Goal: Task Accomplishment & Management: Manage account settings

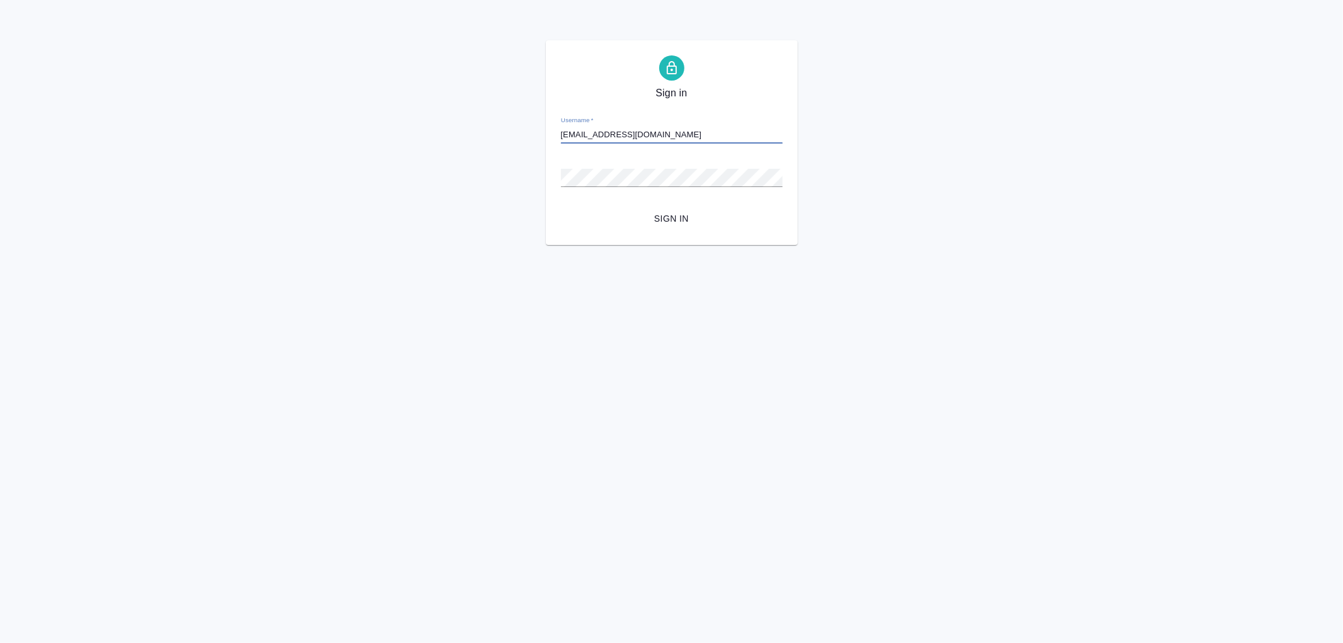
type input "arina.ivanova@awatera.com"
click at [561, 207] on button "Sign in" at bounding box center [672, 218] width 222 height 23
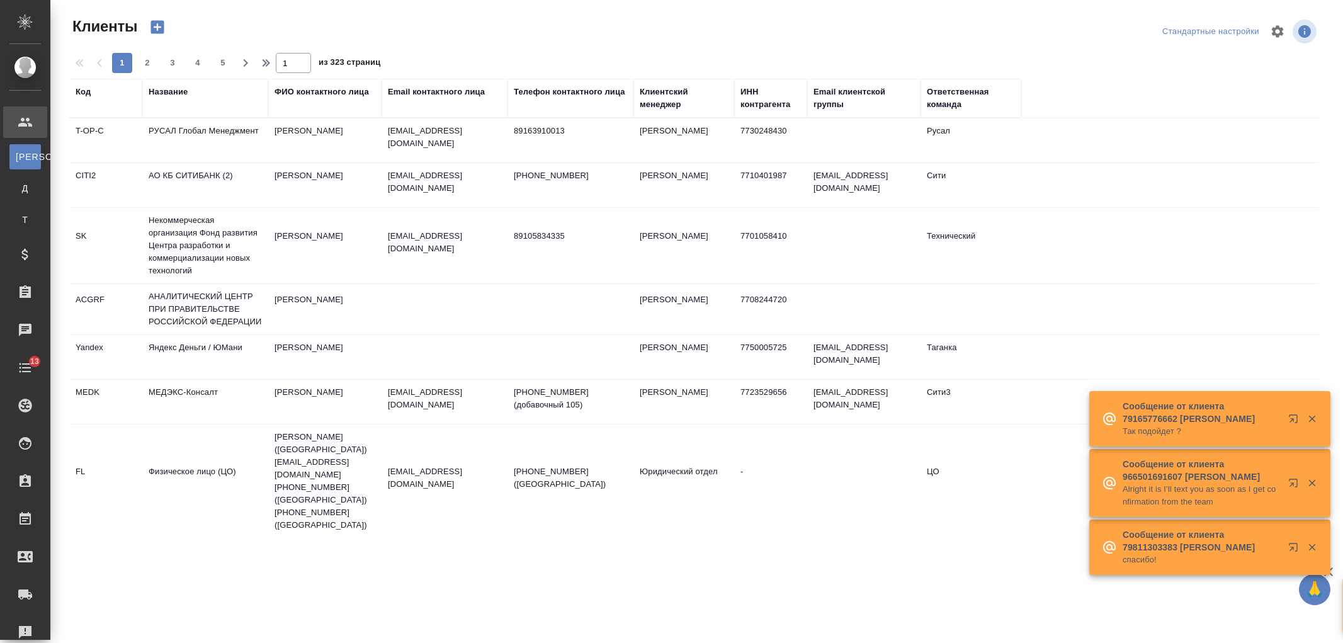
select select "RU"
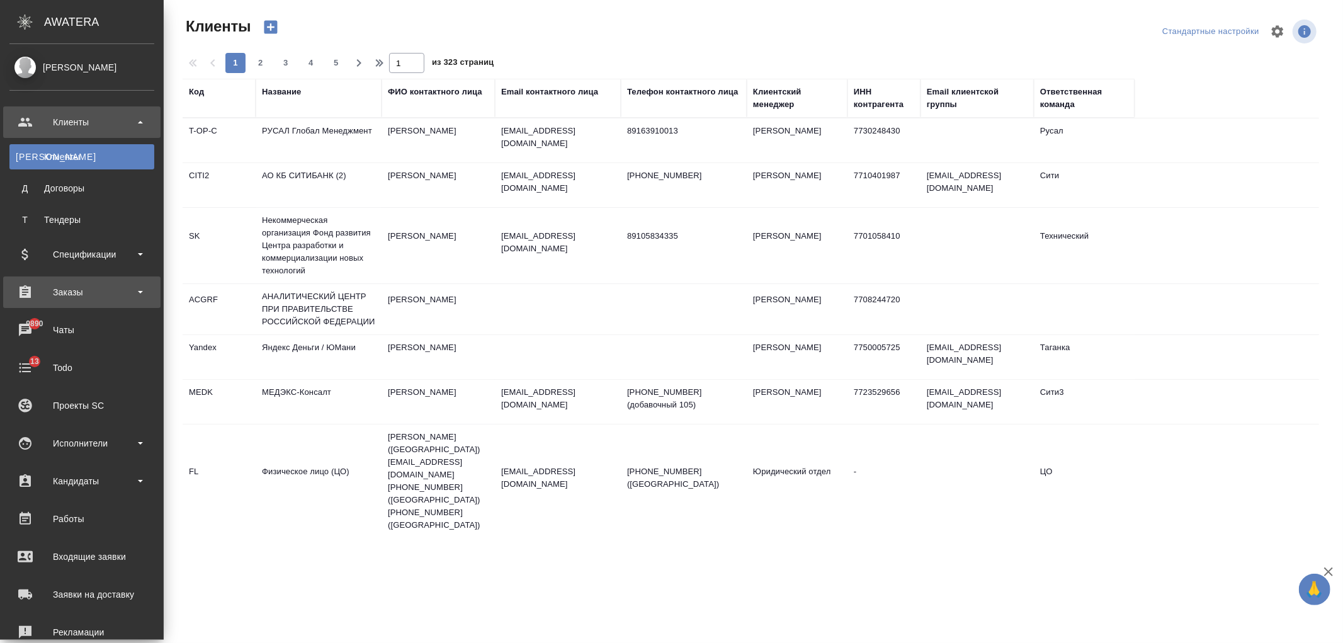
click at [106, 287] on div "Заказы" at bounding box center [81, 292] width 145 height 19
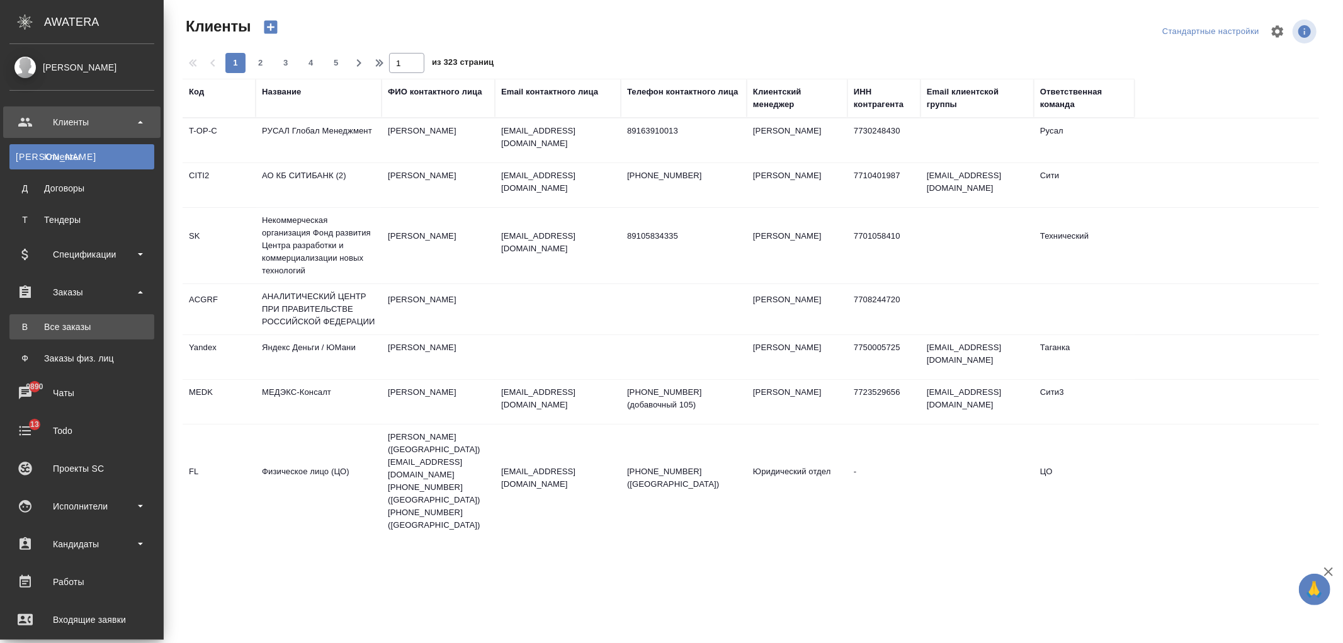
click at [79, 326] on div "Все заказы" at bounding box center [82, 326] width 132 height 13
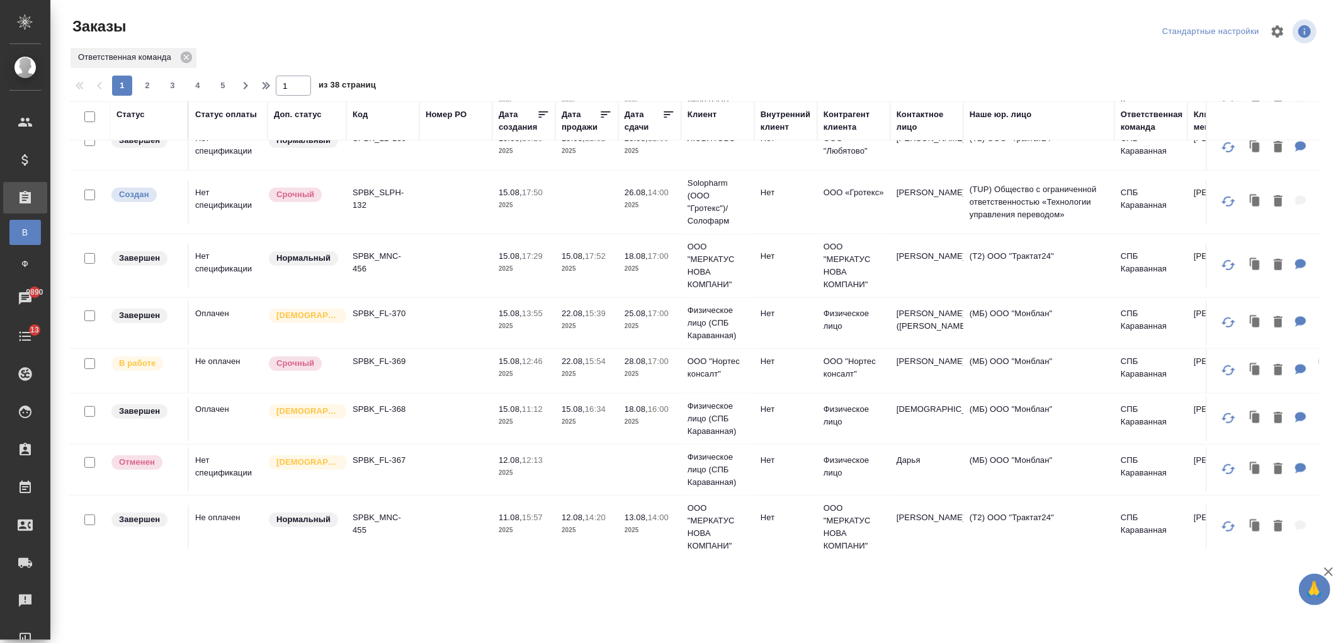
scroll to position [559, 0]
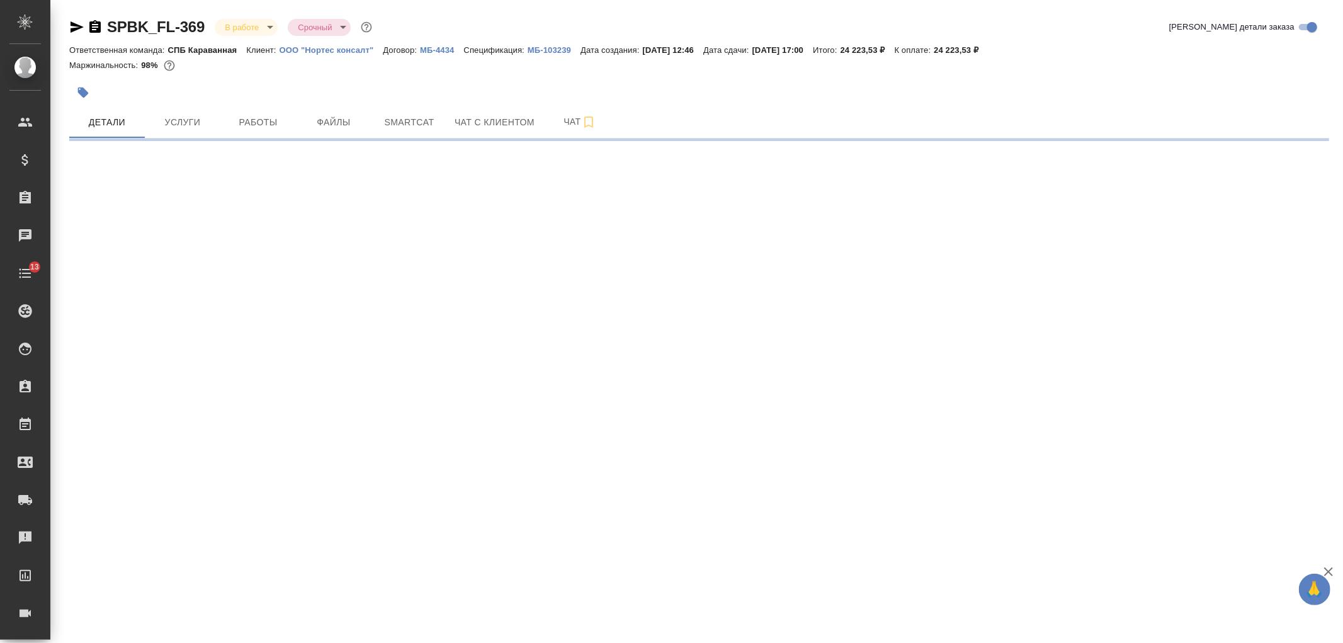
select select "RU"
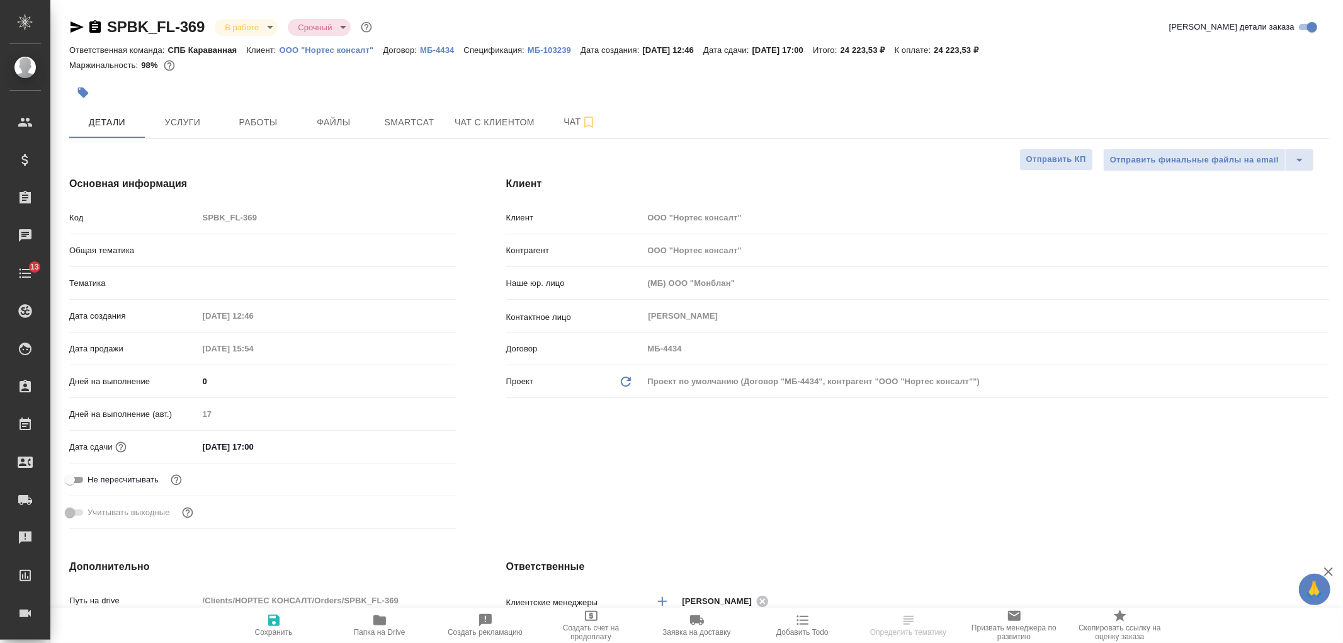
type textarea "x"
click at [241, 23] on body "🙏 .cls-1 fill:#fff; AWATERA Ivanova Arina Клиенты Спецификации Заказы Чаты 13 T…" at bounding box center [671, 321] width 1343 height 643
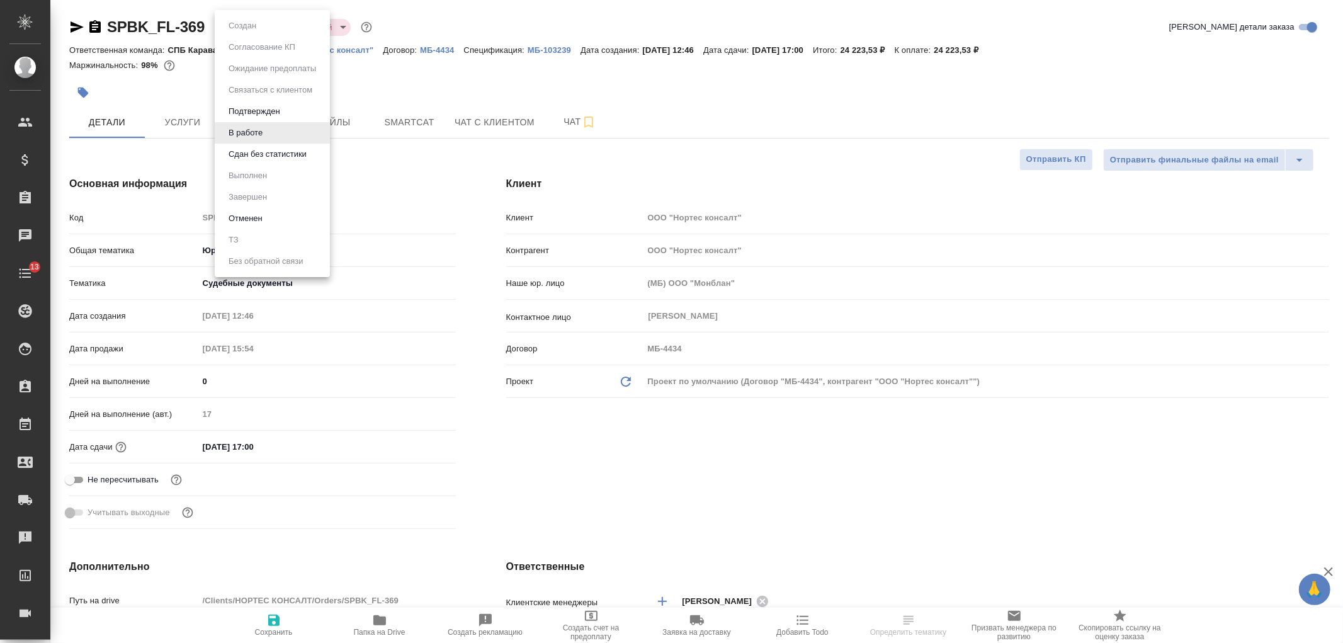
type textarea "x"
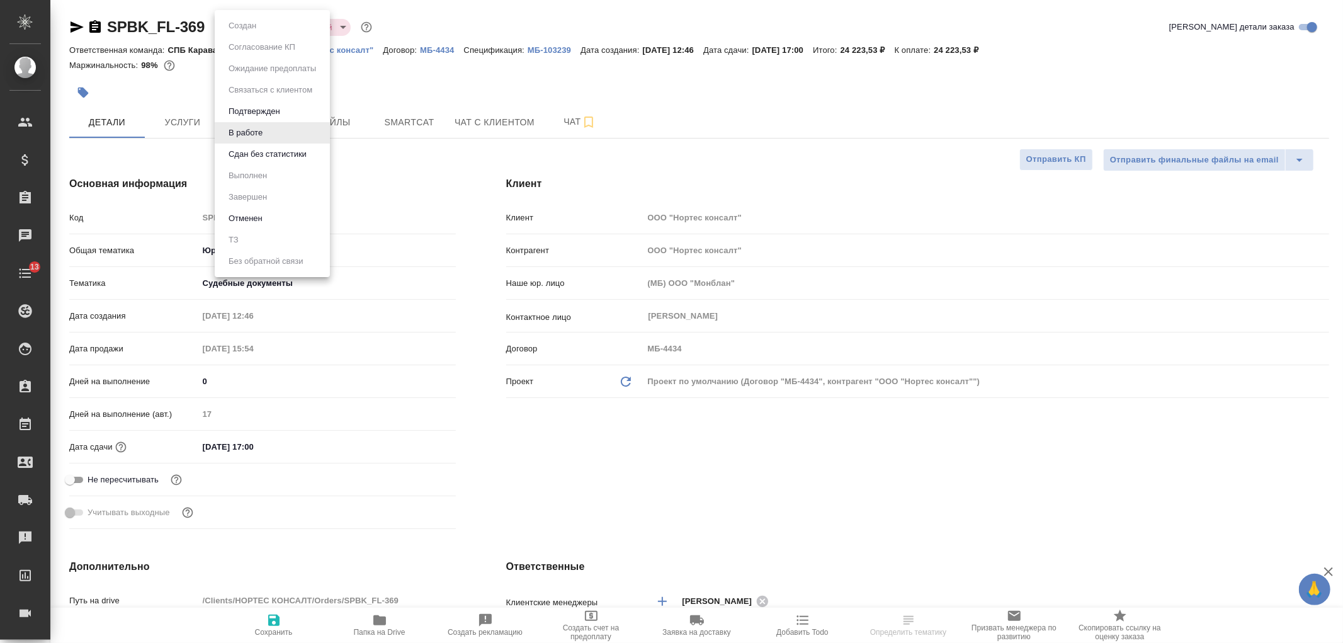
type textarea "x"
click at [271, 217] on li "Отменен" at bounding box center [272, 218] width 115 height 21
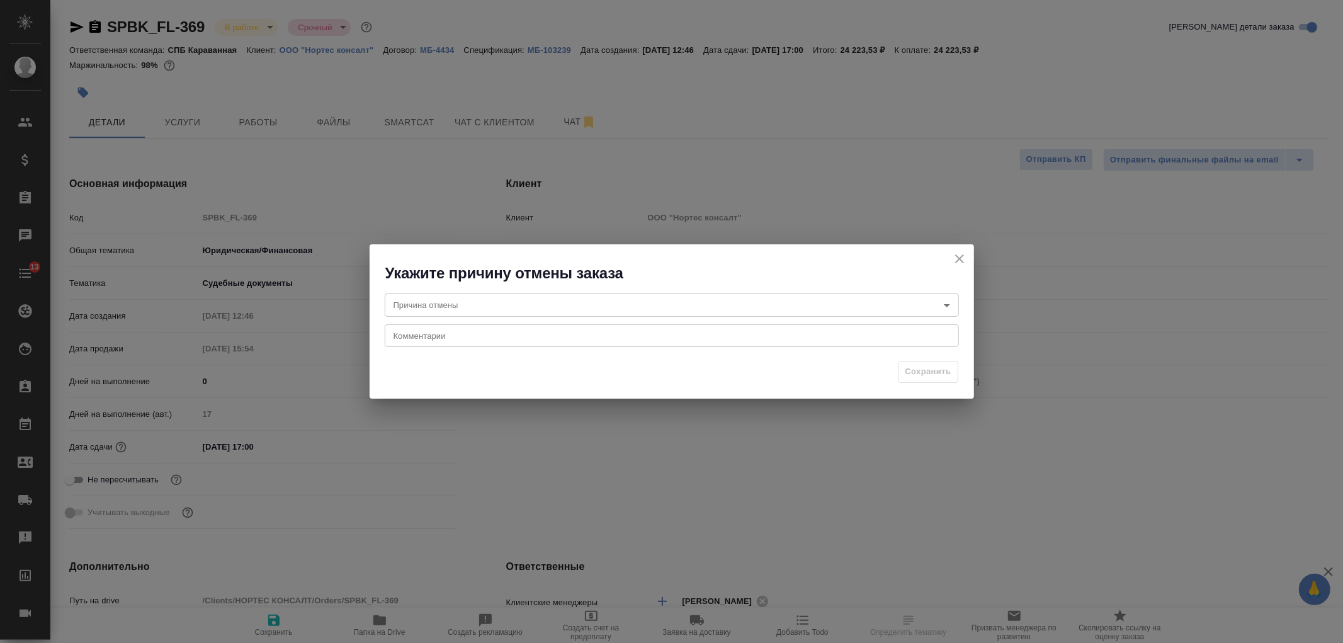
click at [499, 305] on body "🙏 .cls-1 fill:#fff; AWATERA Ivanova Arina Клиенты Спецификации Заказы Чаты 13 T…" at bounding box center [671, 321] width 1343 height 643
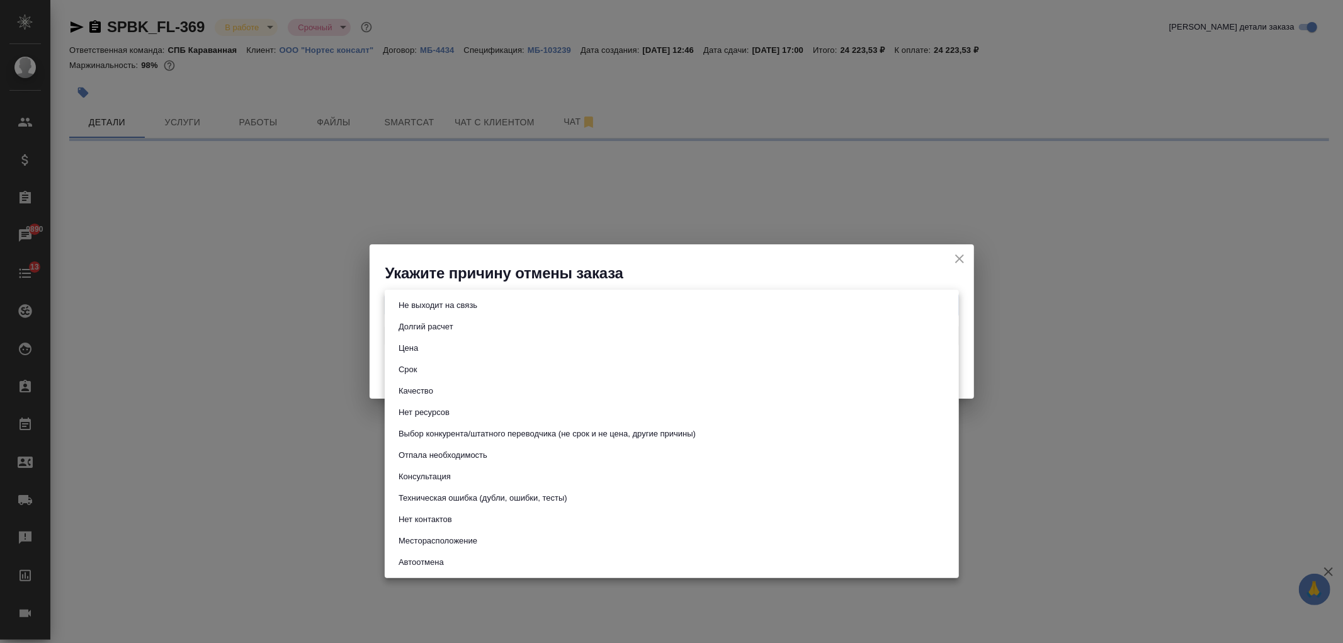
select select "RU"
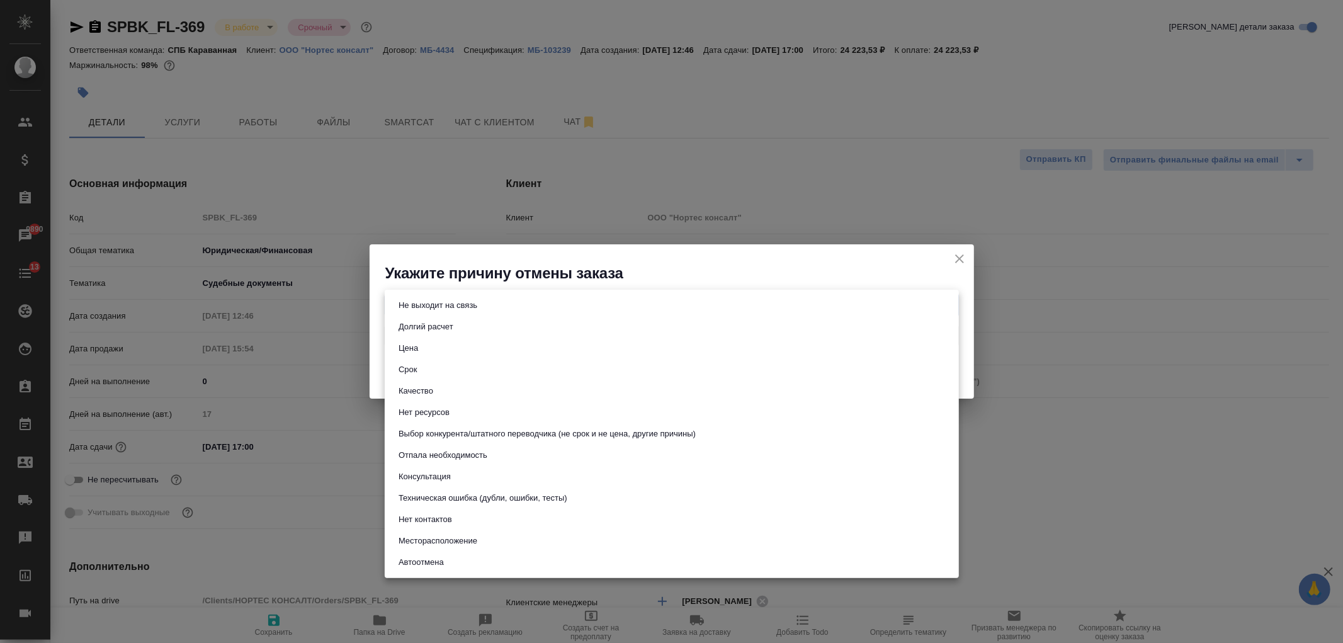
type textarea "x"
click at [542, 451] on li "Отпала необходимость" at bounding box center [672, 454] width 574 height 21
type input "noNeed"
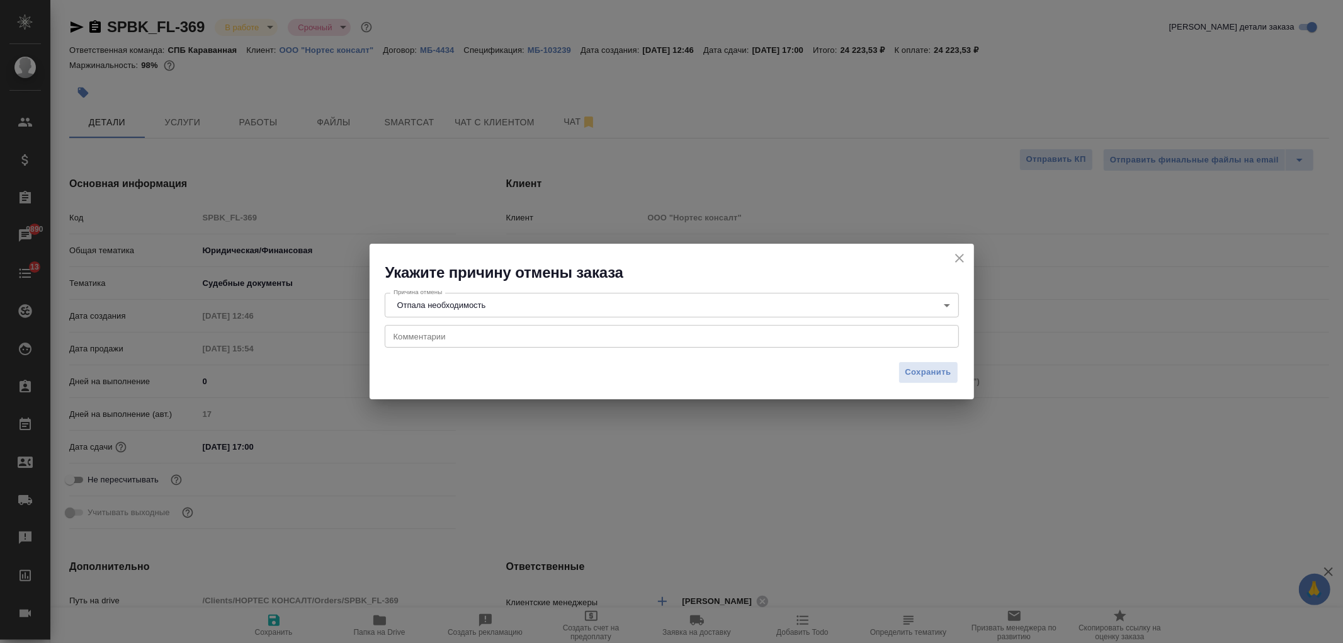
click at [458, 347] on div "x Комментарии" at bounding box center [672, 336] width 574 height 23
type textarea "не смогли сделать апостиль на документ, перевод без апостиля им не нужен"
click at [914, 374] on span "Сохранить" at bounding box center [928, 372] width 46 height 14
type textarea "x"
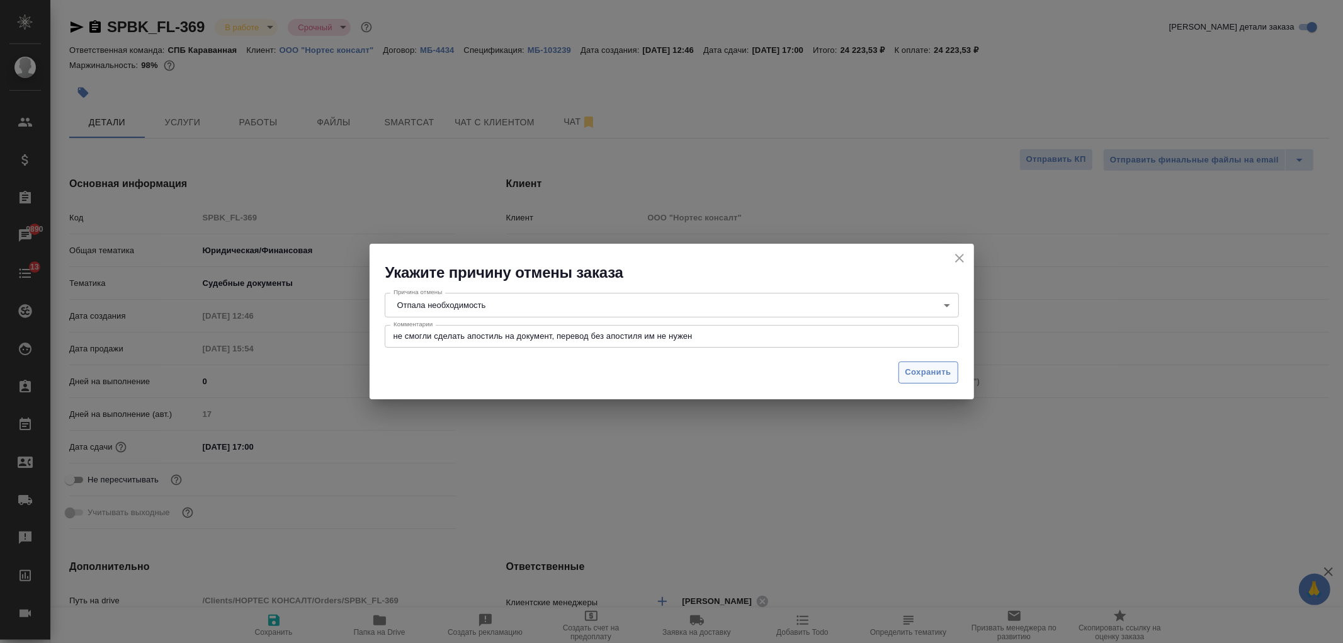
type textarea "x"
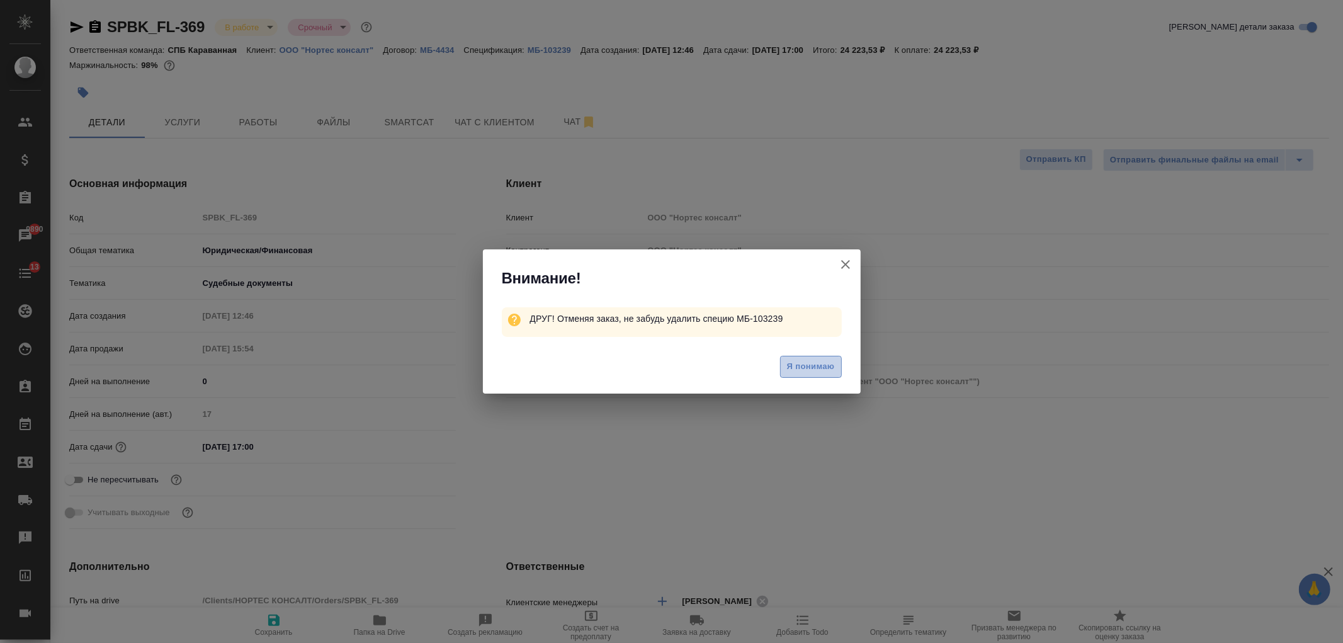
click at [809, 369] on span "Я понимаю" at bounding box center [811, 366] width 48 height 14
type textarea "x"
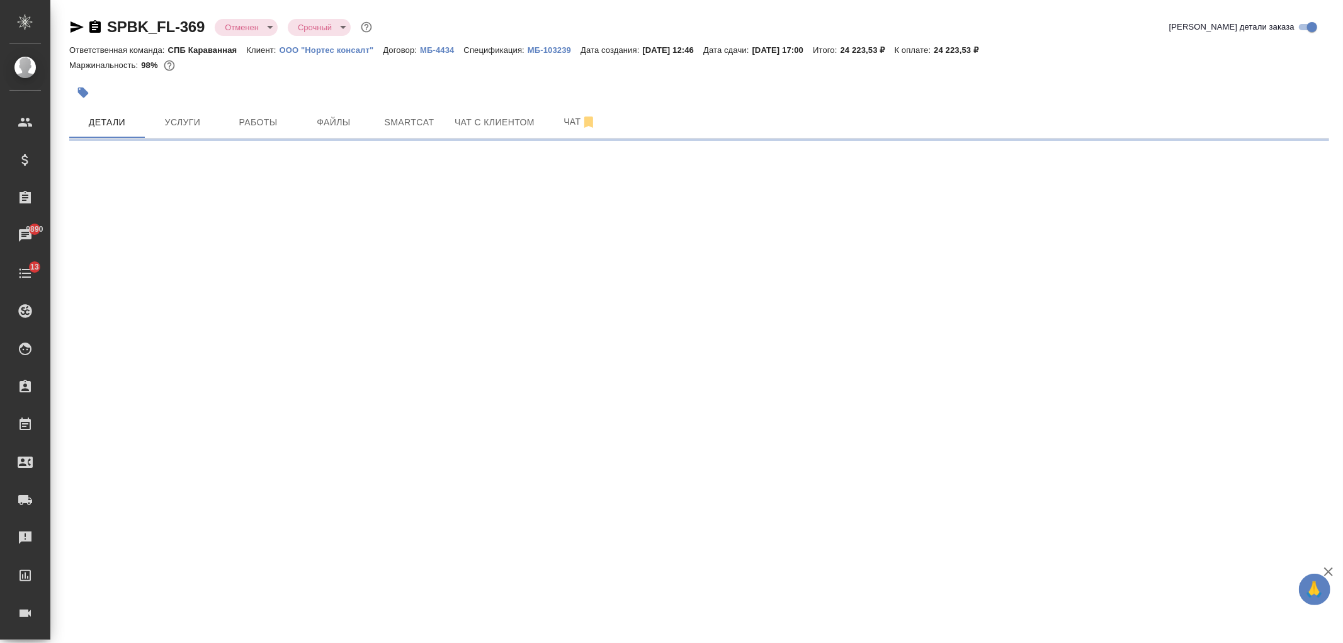
select select "RU"
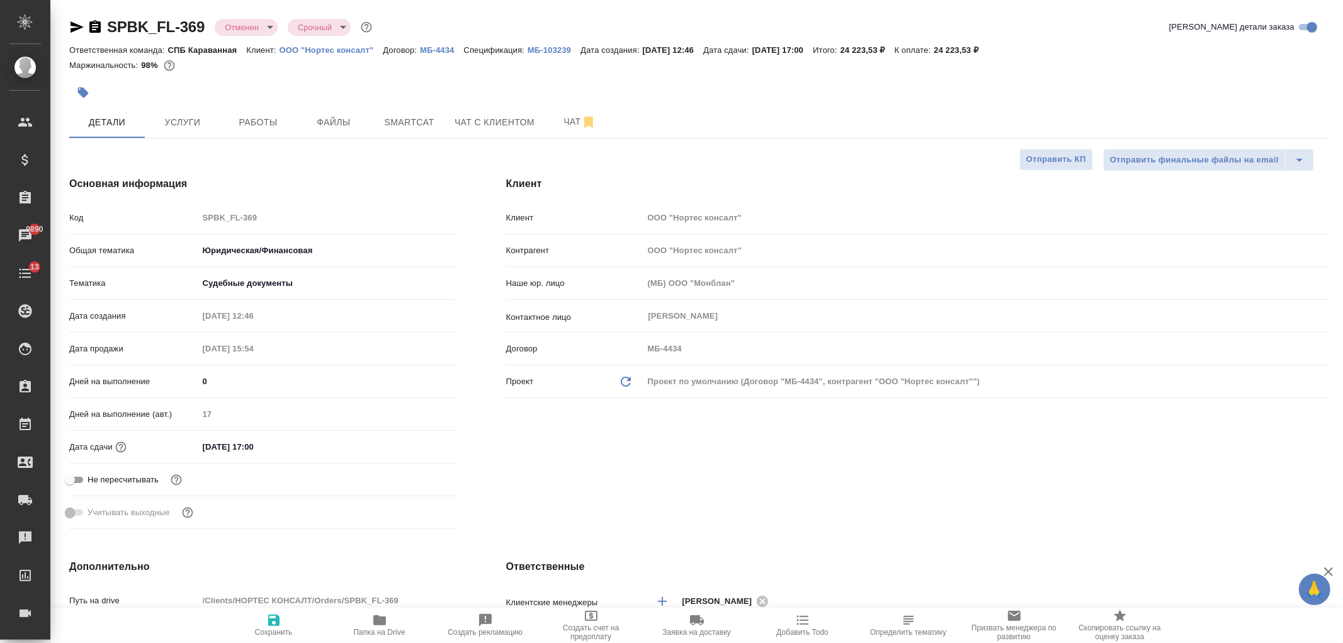
type textarea "x"
click at [76, 22] on icon "button" at bounding box center [76, 27] width 15 height 15
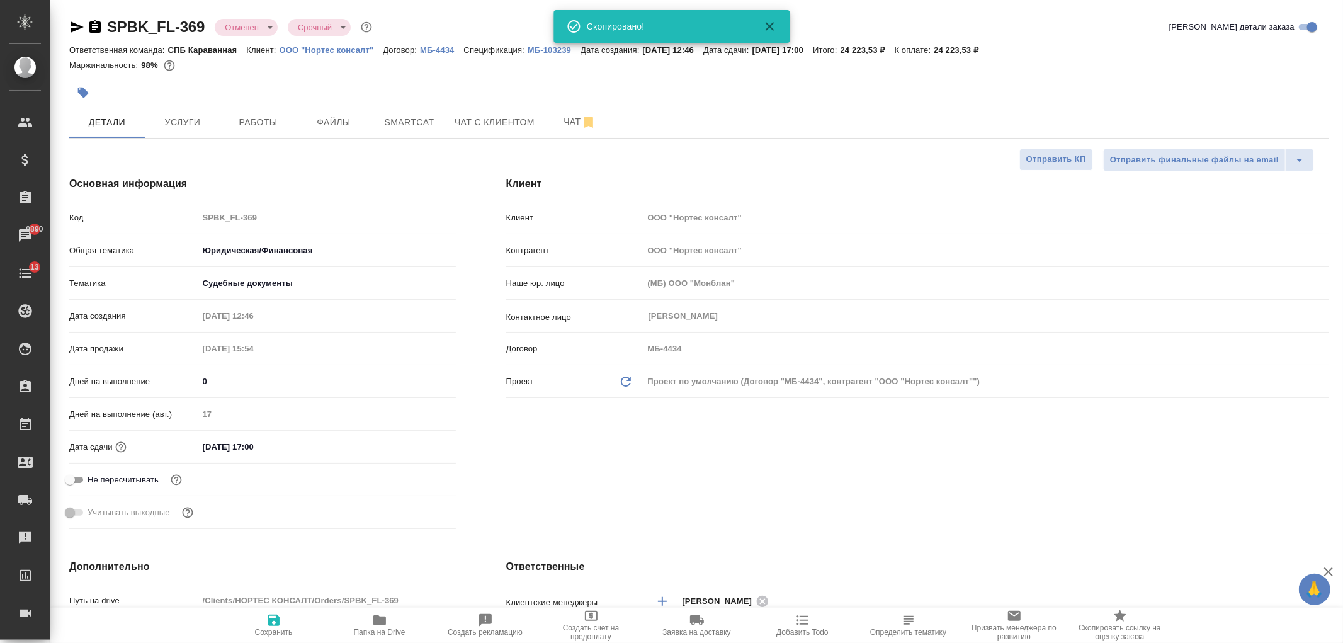
type textarea "x"
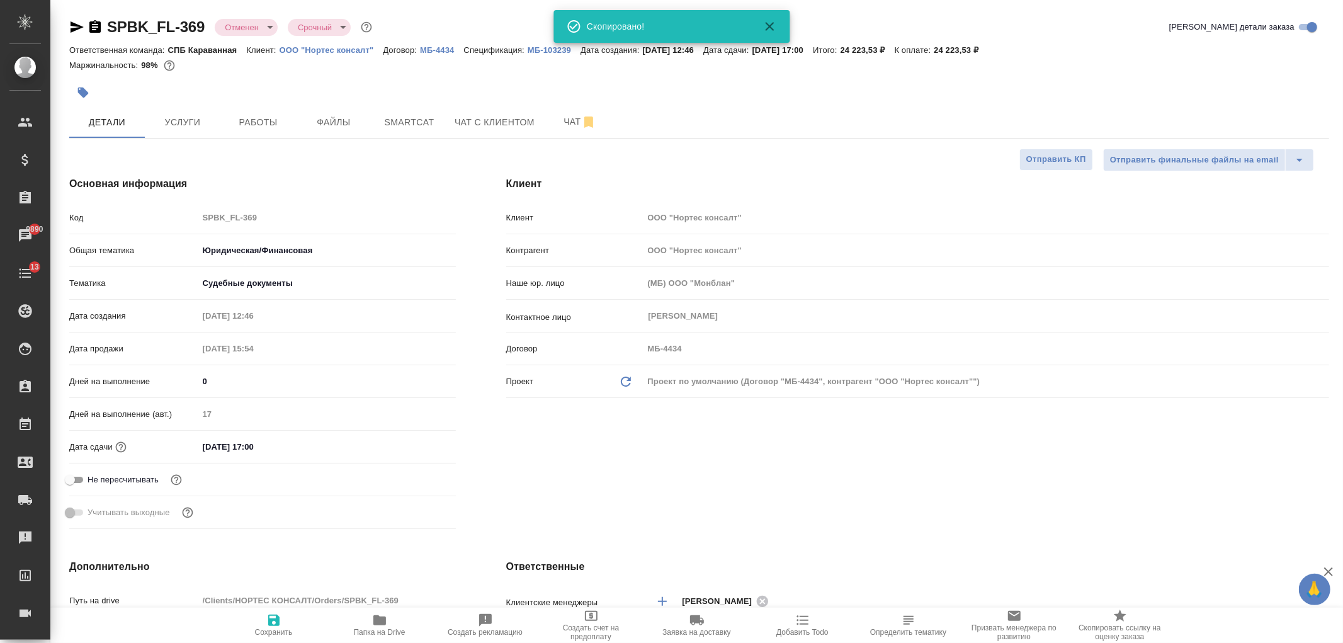
type textarea "x"
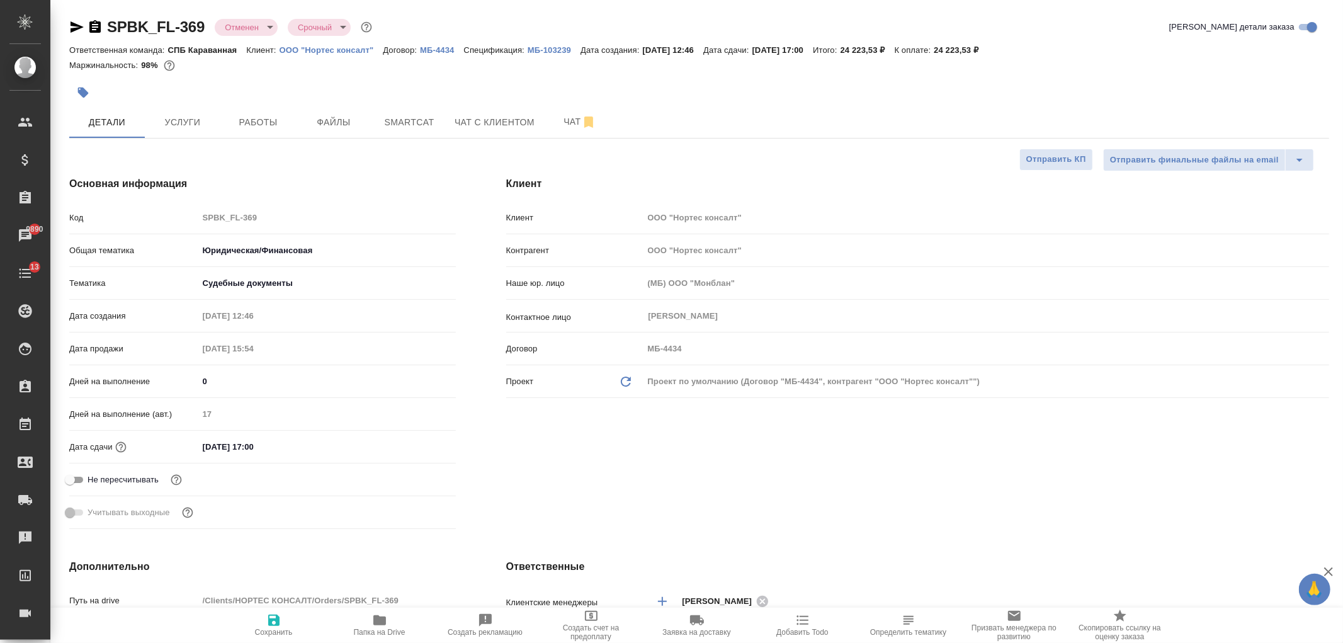
click at [318, 47] on p "ООО "Нортес консалт"" at bounding box center [331, 49] width 104 height 9
type textarea "x"
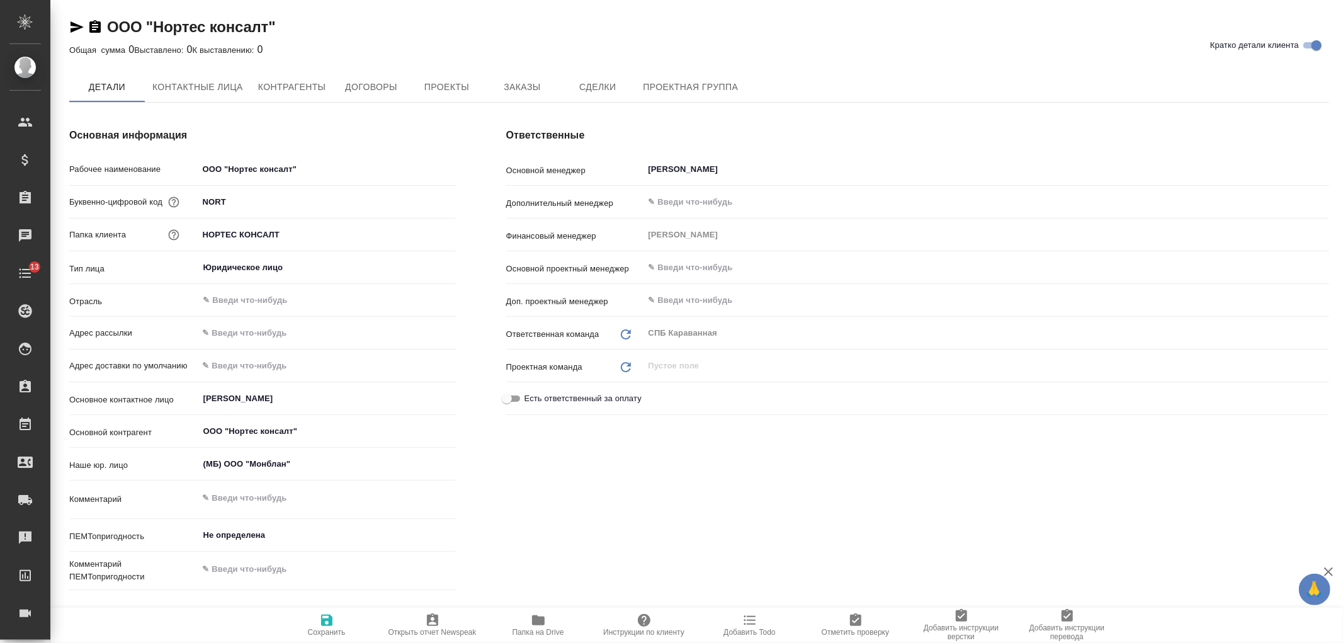
type textarea "x"
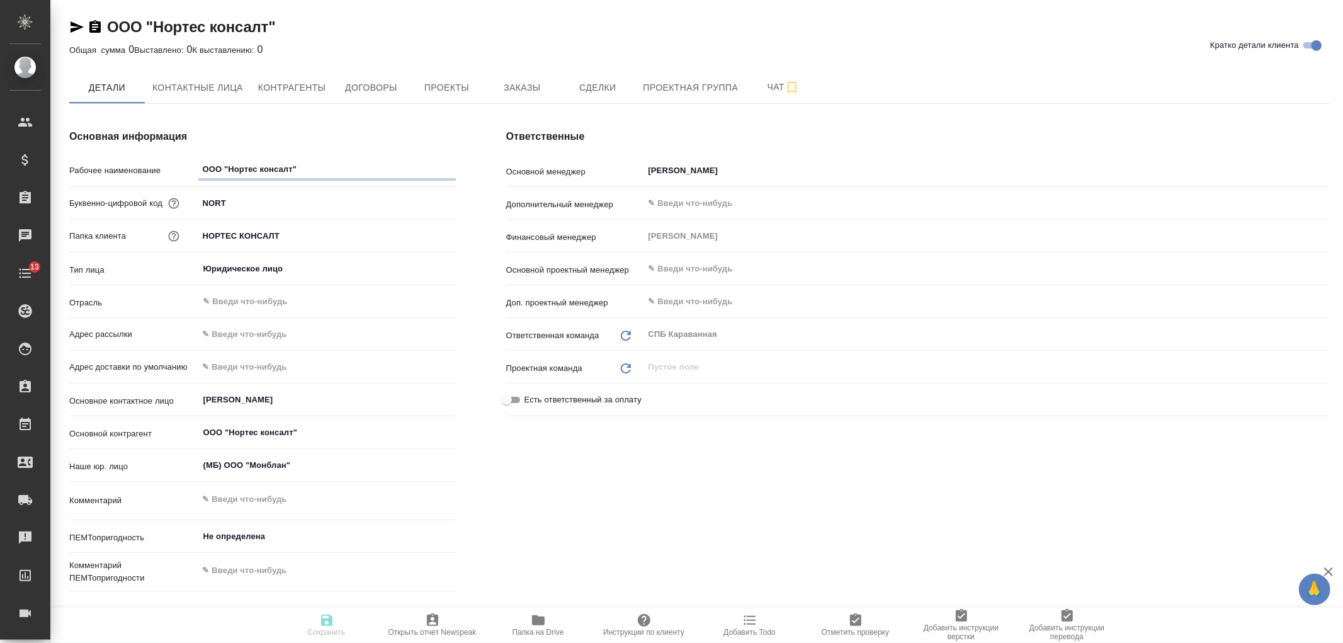
type textarea "x"
click at [191, 72] on button "Контактные лица" at bounding box center [198, 87] width 106 height 31
select select "RU"
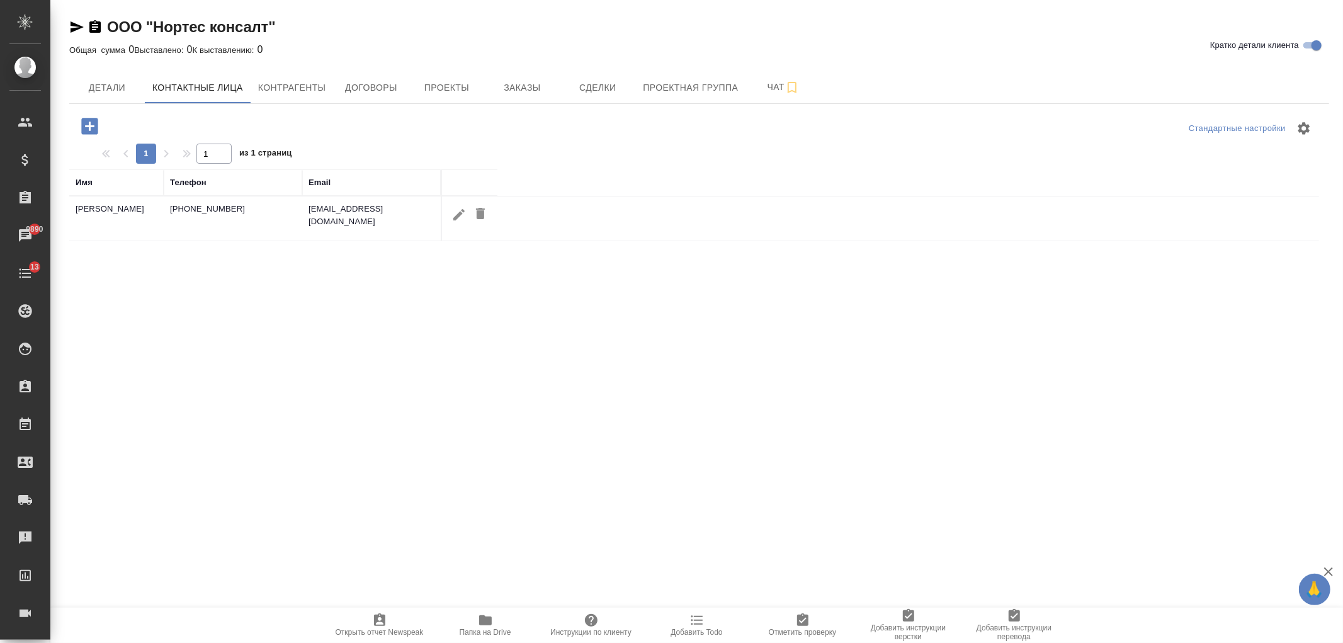
click at [282, 84] on span "Контрагенты" at bounding box center [292, 88] width 68 height 16
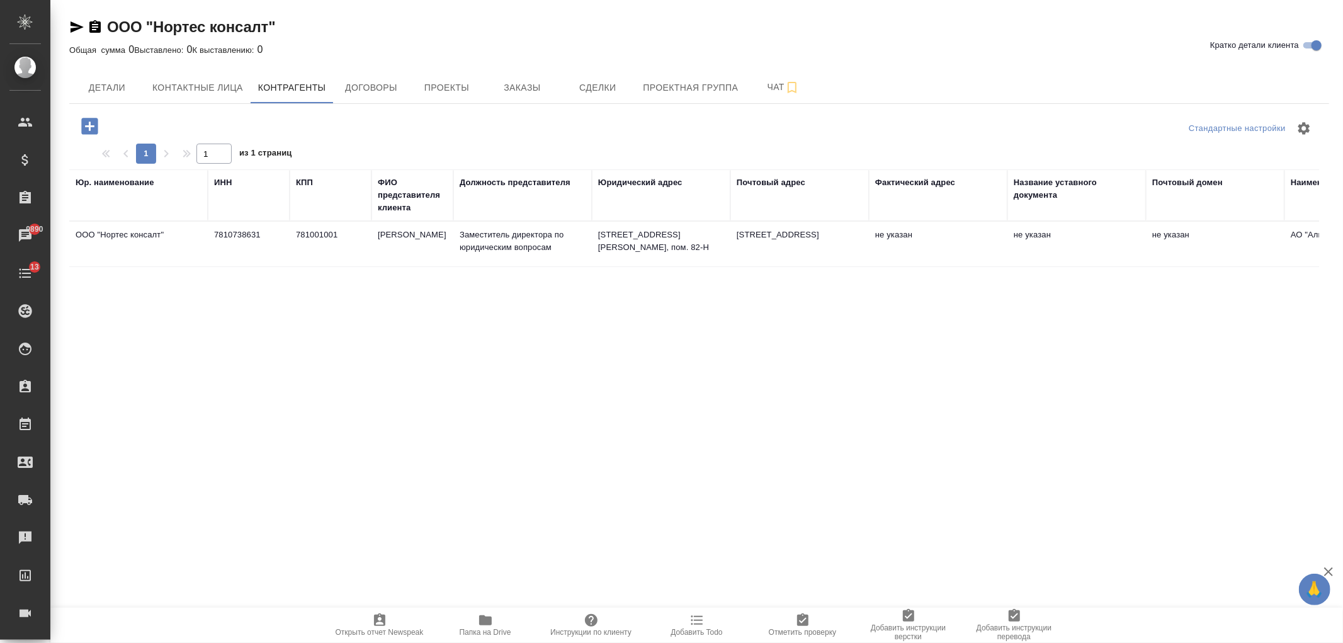
click at [79, 26] on icon "button" at bounding box center [76, 26] width 13 height 11
